Goal: Task Accomplishment & Management: Complete application form

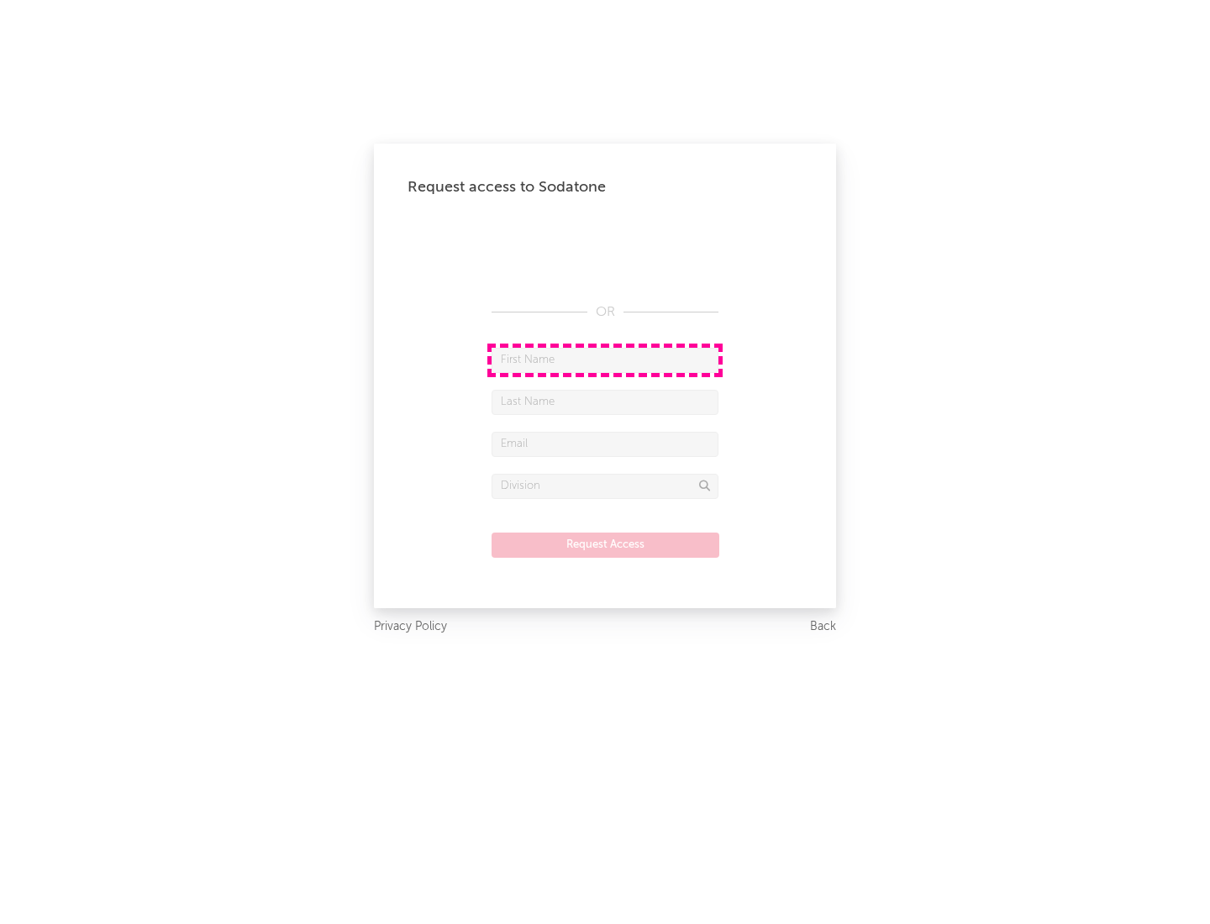
click at [605, 360] on input "text" at bounding box center [605, 360] width 227 height 25
type input "[PERSON_NAME]"
click at [605, 402] on input "text" at bounding box center [605, 402] width 227 height 25
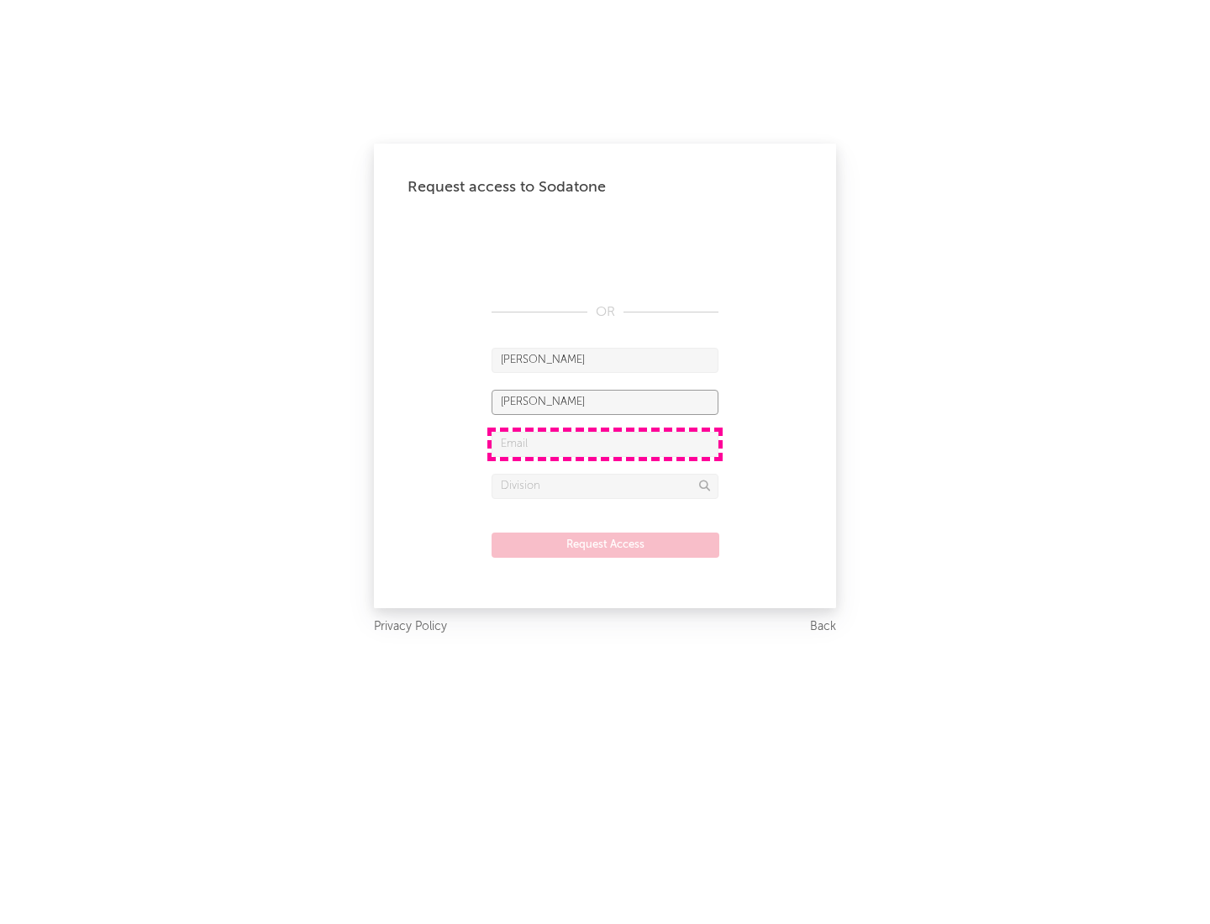
type input "[PERSON_NAME]"
click at [605, 444] on input "text" at bounding box center [605, 444] width 227 height 25
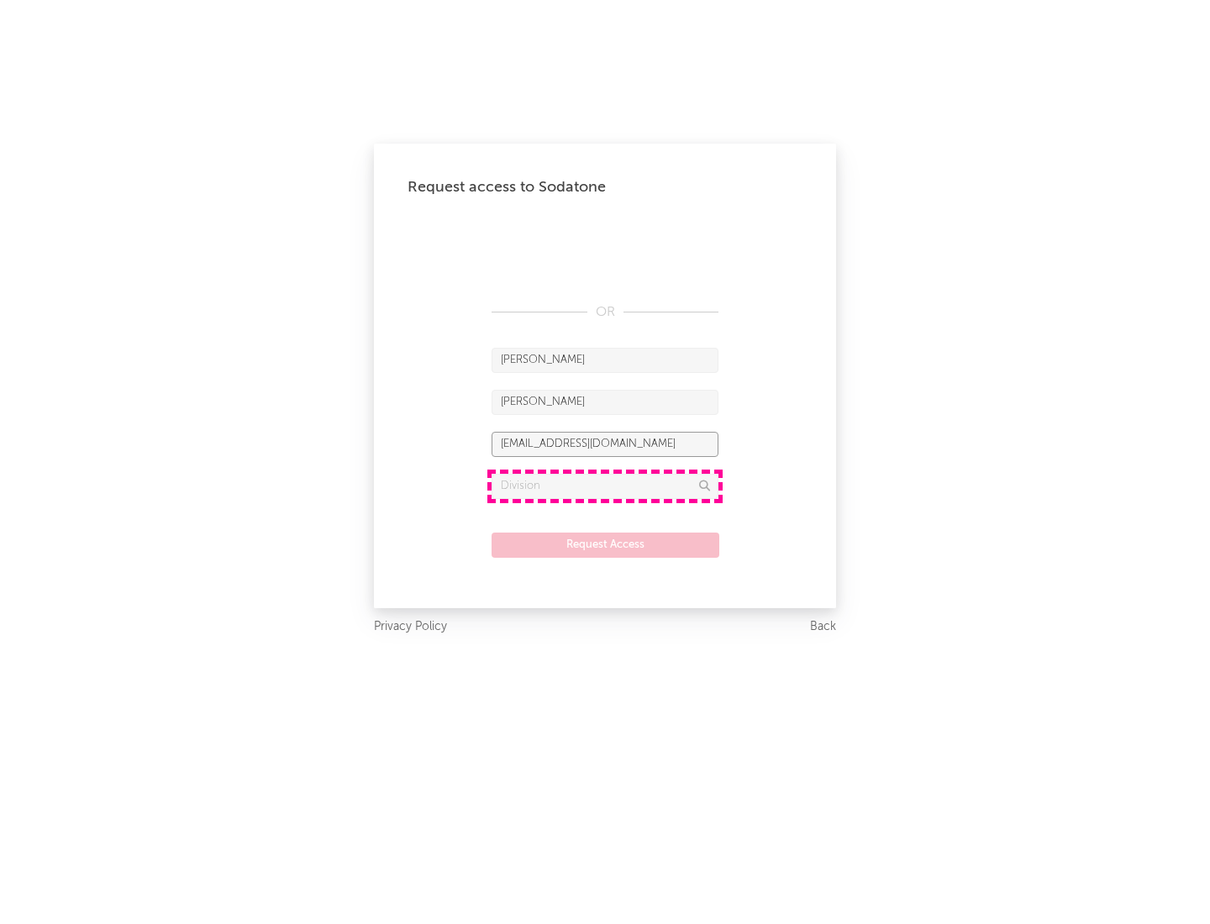
type input "[EMAIL_ADDRESS][DOMAIN_NAME]"
click at [605, 486] on input "text" at bounding box center [605, 486] width 227 height 25
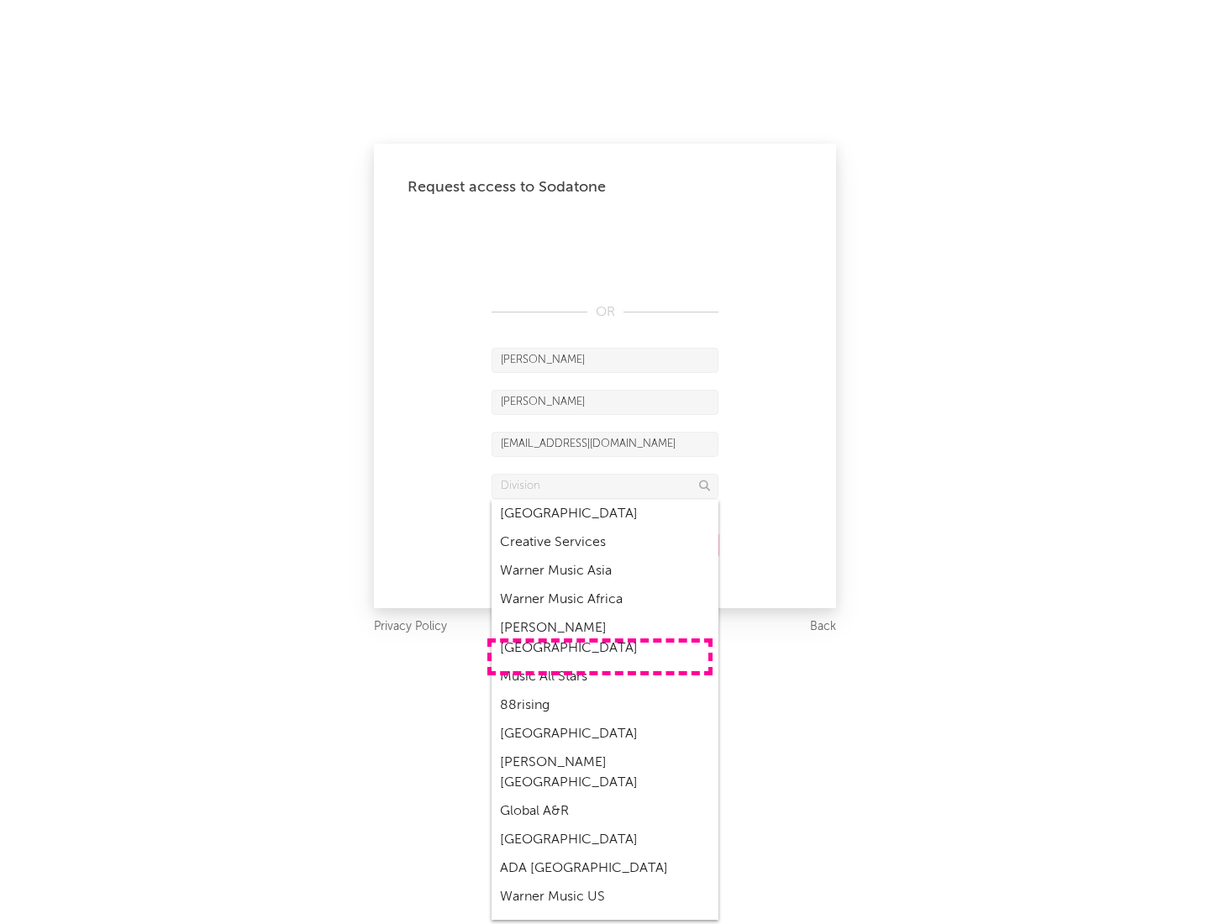
click at [600, 663] on div "Music All Stars" at bounding box center [605, 677] width 227 height 29
type input "Music All Stars"
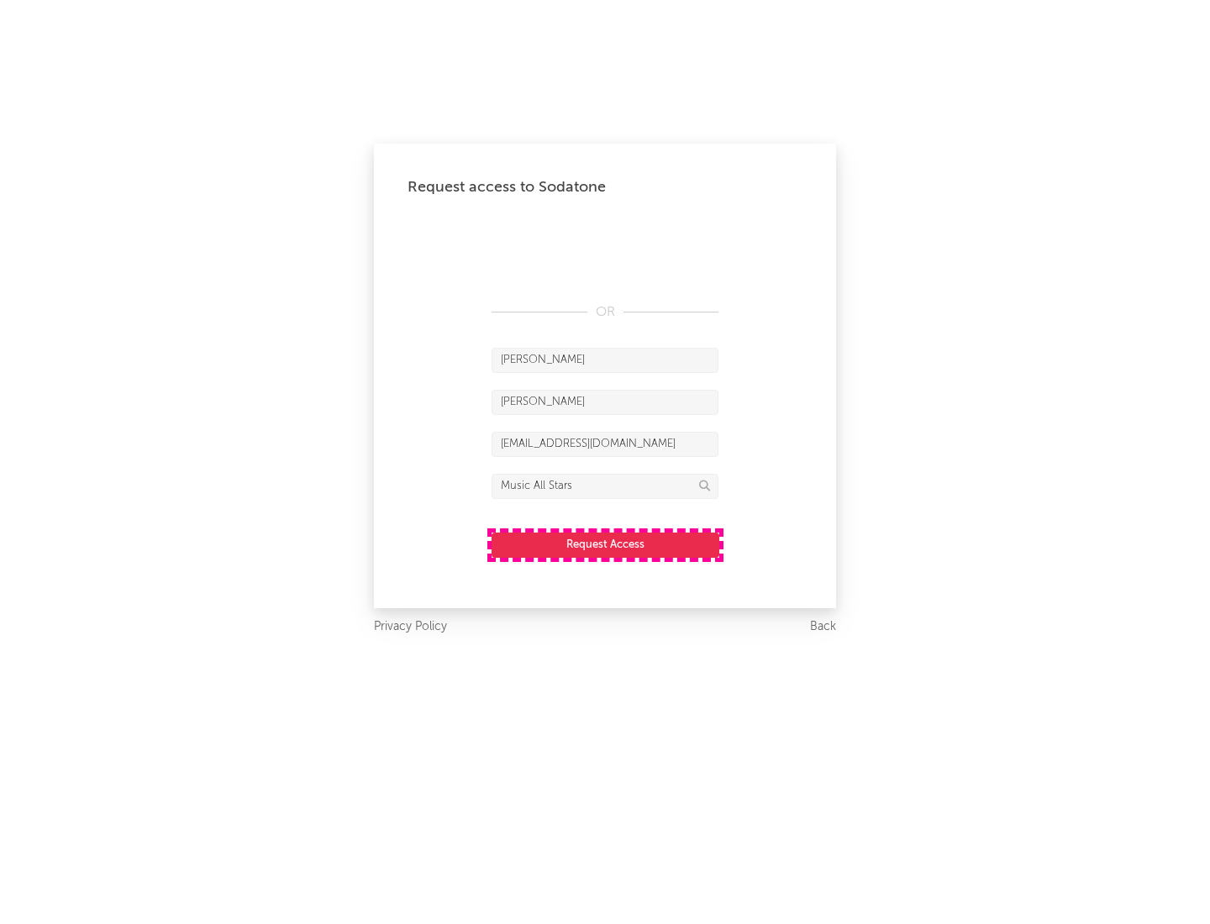
click at [605, 544] on button "Request Access" at bounding box center [606, 545] width 228 height 25
